Goal: Obtain resource: Obtain resource

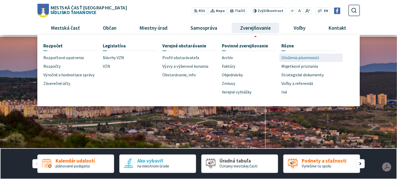
click at [291, 59] on span "Uloženia písomnosti" at bounding box center [300, 58] width 38 height 9
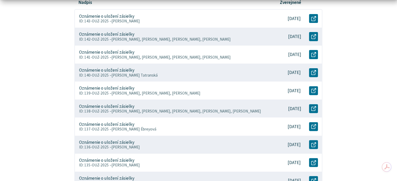
scroll to position [183, 0]
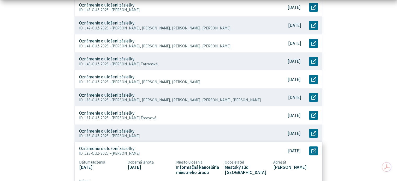
click at [202, 150] on div "Oznámenie o uložení zásielky ID: 135-OUZ-2025 – [PERSON_NAME]" at bounding box center [171, 151] width 192 height 18
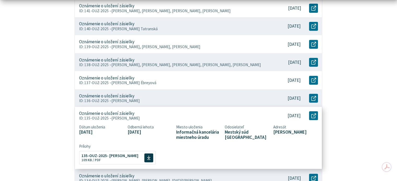
scroll to position [287, 0]
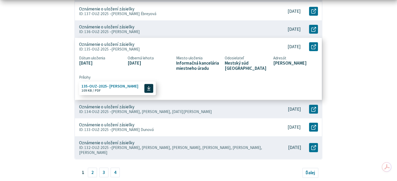
click at [147, 89] on icon at bounding box center [149, 88] width 4 height 5
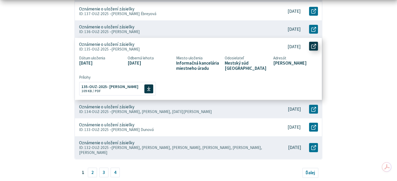
click at [314, 45] on icon at bounding box center [313, 46] width 5 height 5
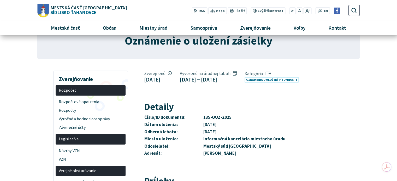
scroll to position [26, 0]
